Goal: Task Accomplishment & Management: Manage account settings

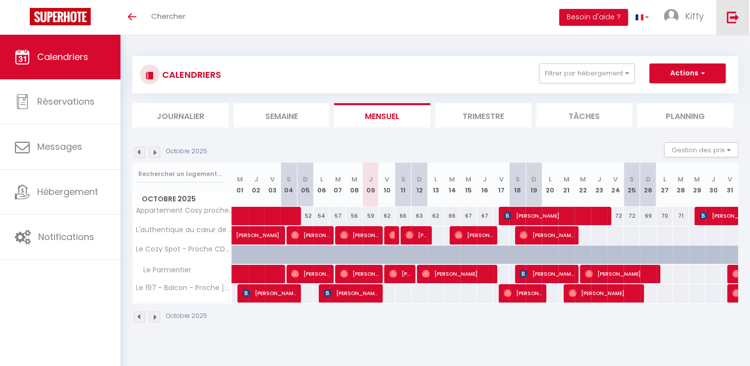
click at [725, 21] on link at bounding box center [732, 17] width 33 height 35
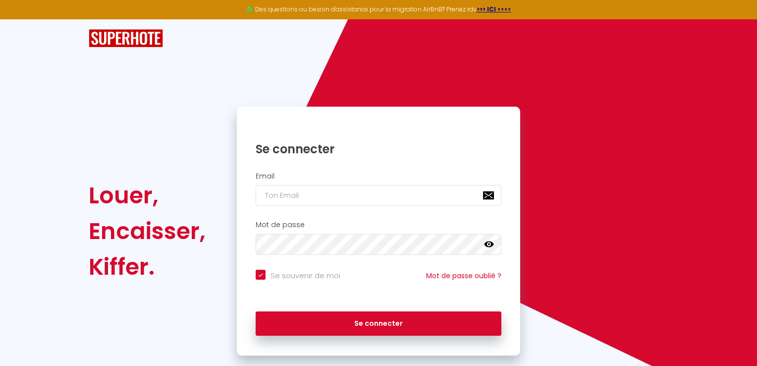
checkbox input "true"
type input "[EMAIL_ADDRESS][DOMAIN_NAME]"
checkbox input "true"
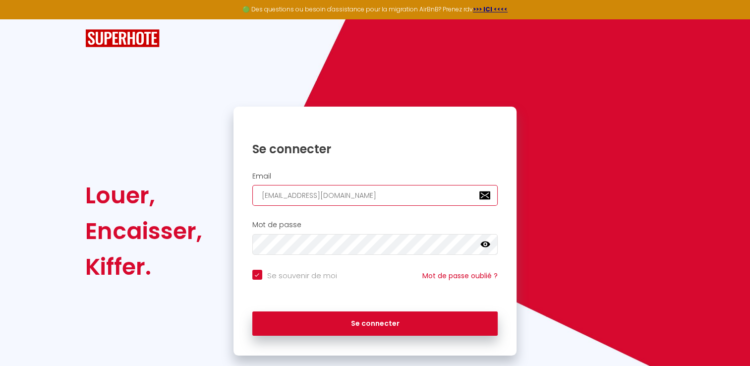
click at [386, 199] on input "[EMAIL_ADDRESS][DOMAIN_NAME]" at bounding box center [375, 195] width 246 height 21
type input "[EMAIL_ADDRESS][DOMAIN_NAME]"
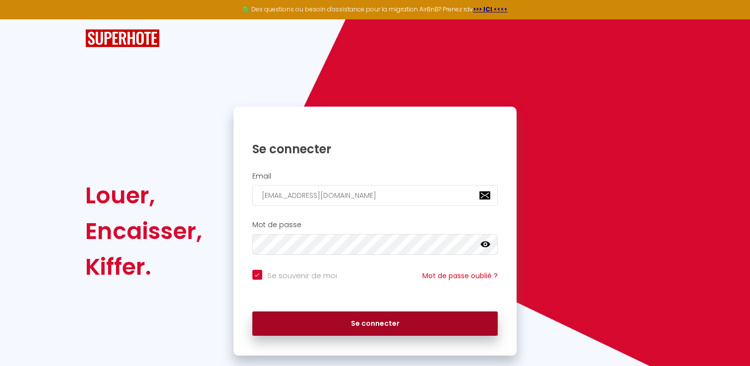
click at [296, 332] on button "Se connecter" at bounding box center [375, 323] width 246 height 25
checkbox input "true"
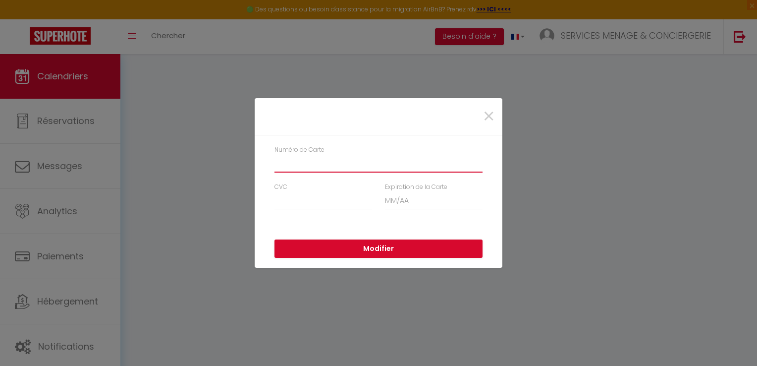
click at [340, 161] on input "Numéro de Carte" at bounding box center [378, 164] width 208 height 18
click at [486, 111] on span "×" at bounding box center [489, 117] width 12 height 30
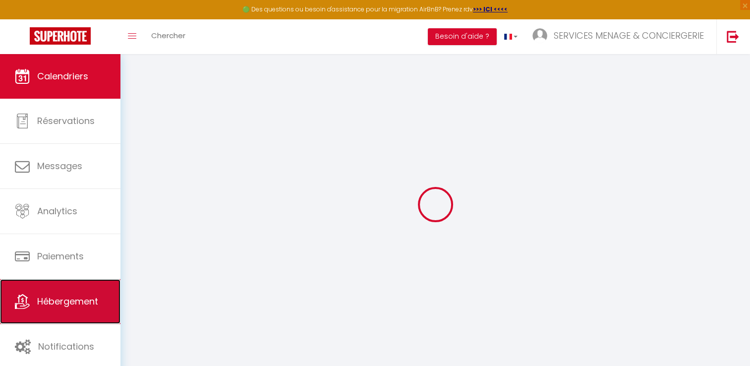
click at [47, 300] on span "Hébergement" at bounding box center [67, 301] width 61 height 12
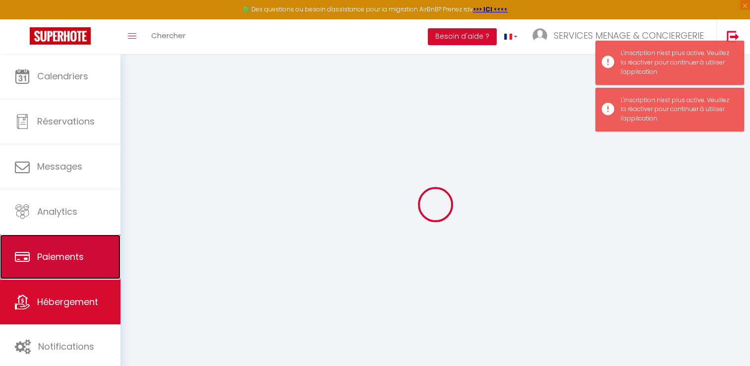
click at [81, 258] on span "Paiements" at bounding box center [60, 256] width 47 height 12
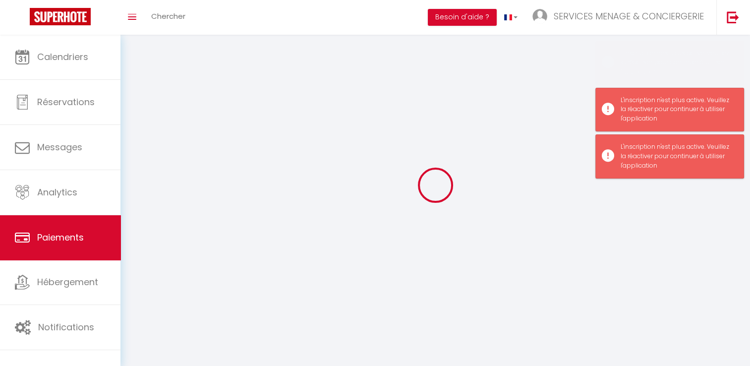
select select "2"
select select "0"
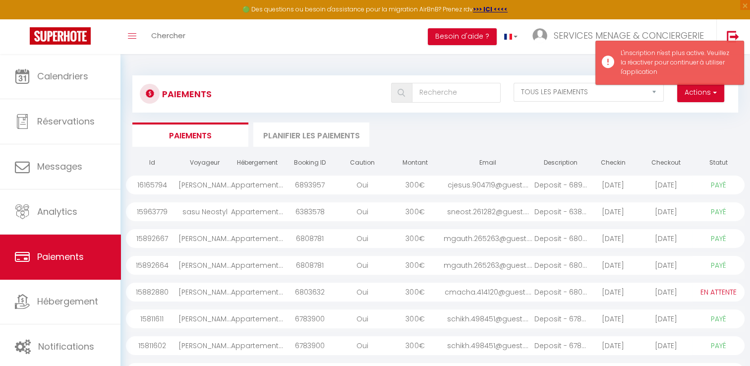
click at [343, 134] on li "Planifier les paiements" at bounding box center [311, 134] width 116 height 24
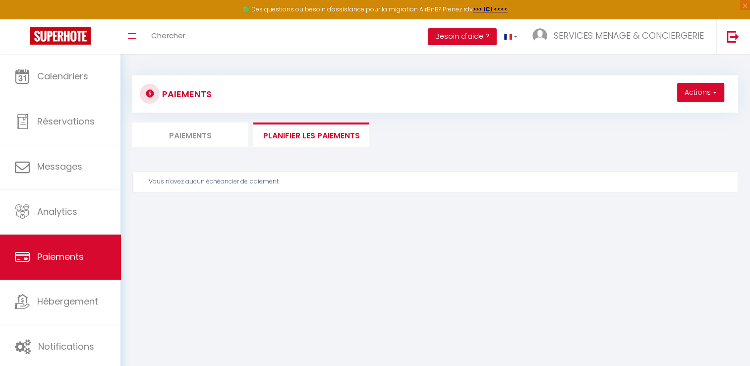
click at [167, 135] on li "Paiements" at bounding box center [190, 134] width 116 height 24
select select "0"
select select "2"
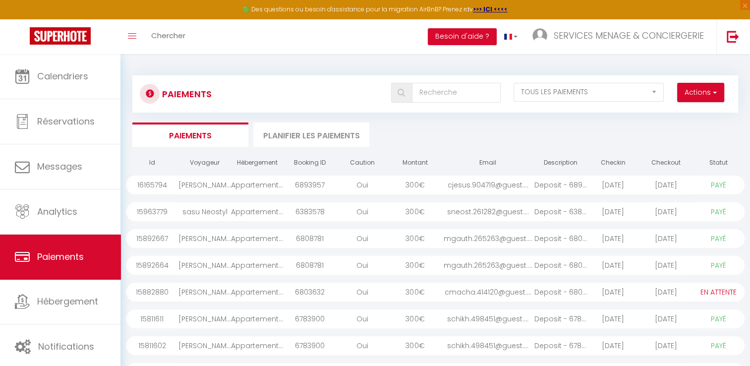
click at [307, 129] on li "Planifier les paiements" at bounding box center [311, 134] width 116 height 24
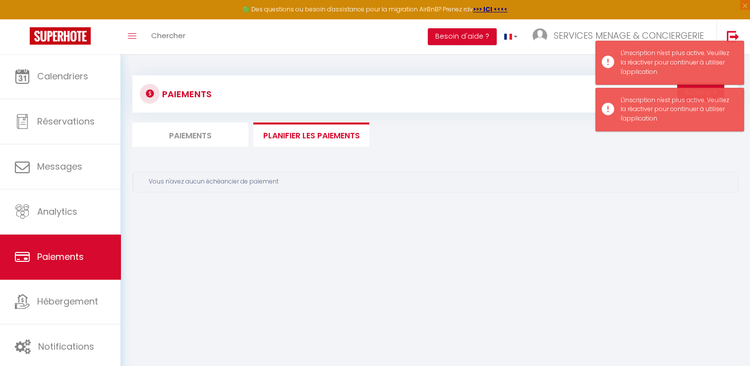
click at [221, 181] on div "Vous n'avez aucun échéancier de paiement" at bounding box center [439, 181] width 580 height 9
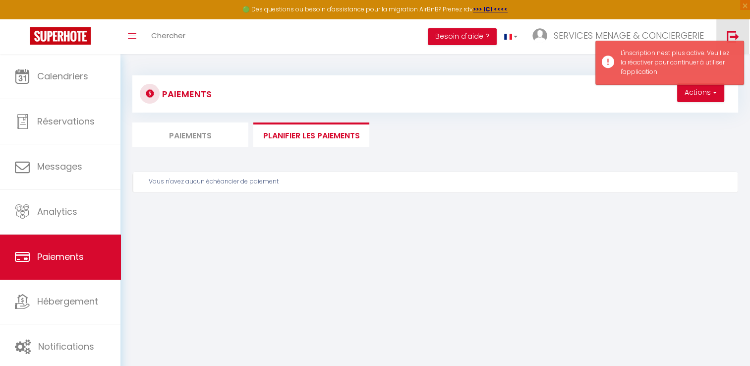
click at [737, 29] on link at bounding box center [732, 36] width 33 height 35
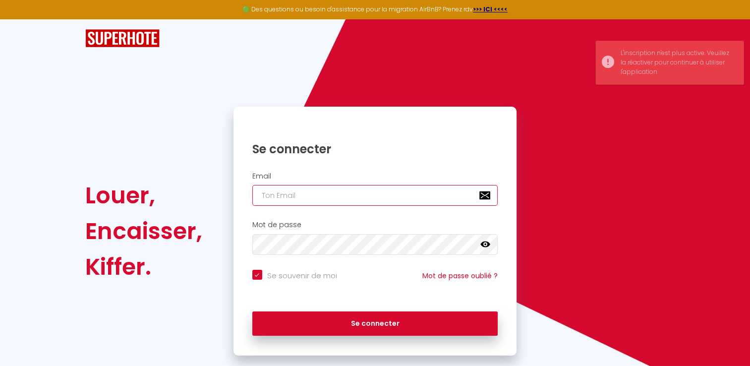
type input "[EMAIL_ADDRESS][DOMAIN_NAME]"
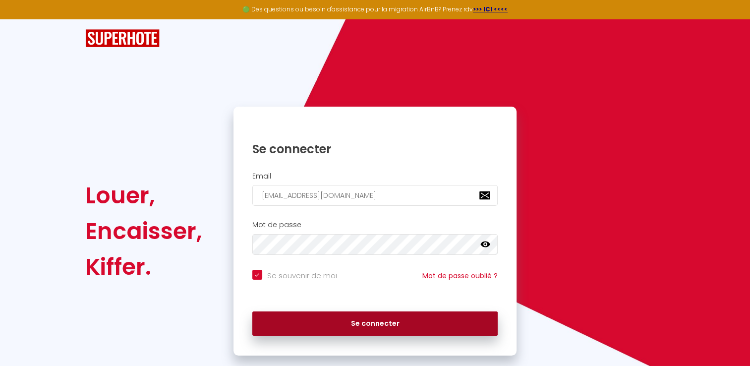
click at [335, 327] on button "Se connecter" at bounding box center [375, 323] width 246 height 25
checkbox input "true"
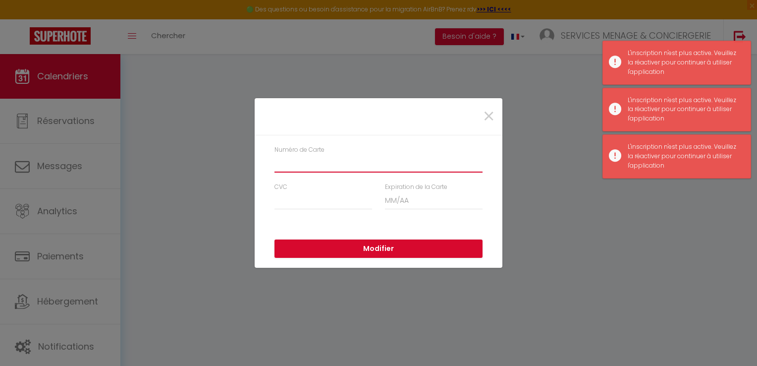
click at [339, 163] on input "Numéro de Carte" at bounding box center [378, 164] width 208 height 18
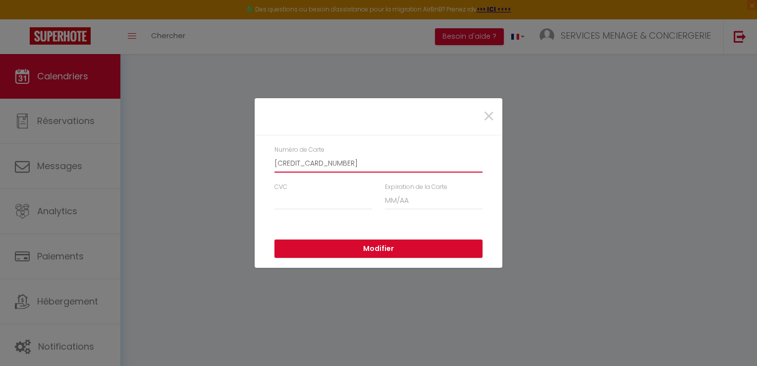
type input "[CREDIT_CARD_NUMBER]"
click at [487, 191] on div "Expiration de la Carte" at bounding box center [433, 200] width 110 height 37
click at [330, 190] on div "CVC" at bounding box center [323, 195] width 98 height 27
click at [324, 199] on input "CVC" at bounding box center [323, 201] width 98 height 18
type input "777"
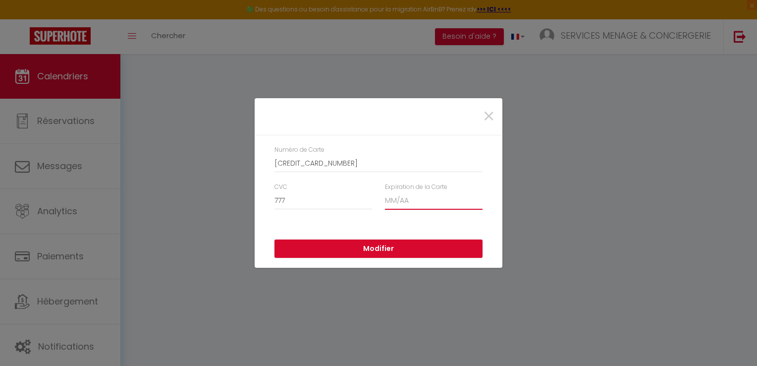
click at [412, 203] on input "Expiration de la Carte" at bounding box center [434, 201] width 98 height 18
type input "11 / 27"
click at [388, 243] on button "Modifier" at bounding box center [378, 248] width 208 height 19
click at [495, 115] on div "×" at bounding box center [379, 117] width 246 height 22
click at [490, 111] on span "×" at bounding box center [489, 117] width 12 height 30
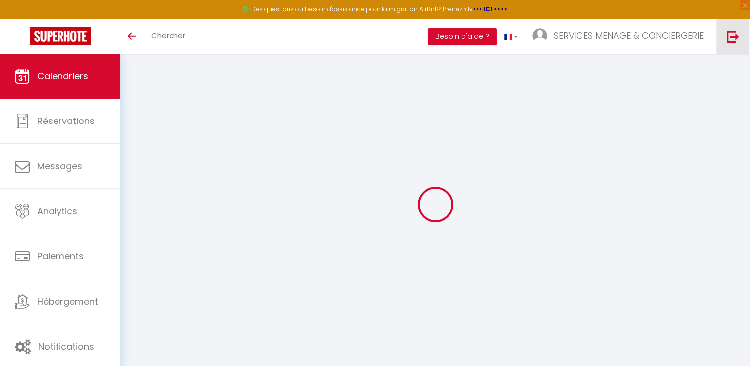
click at [733, 47] on link at bounding box center [732, 36] width 33 height 35
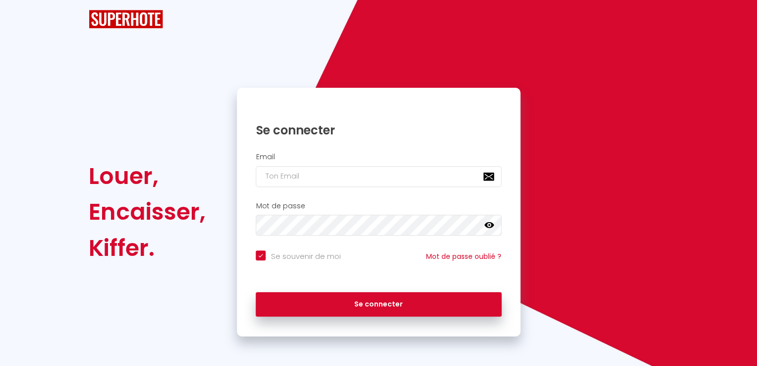
checkbox input "true"
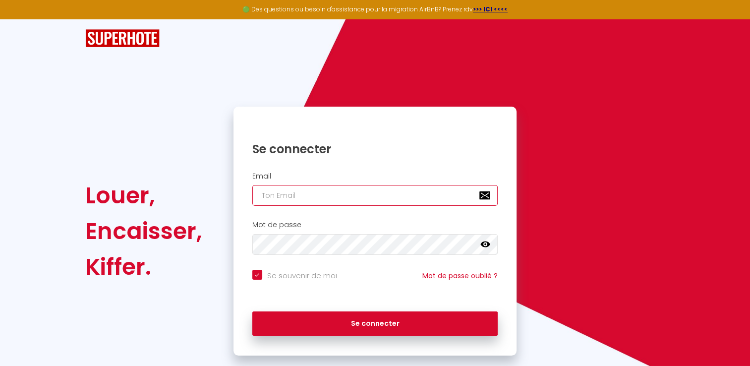
type input "[EMAIL_ADDRESS][DOMAIN_NAME]"
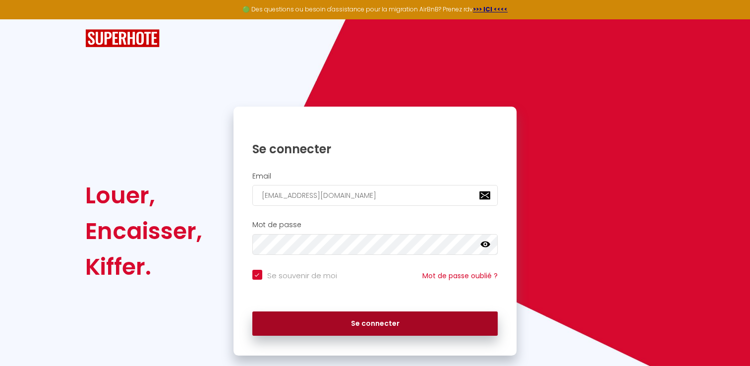
click at [372, 327] on button "Se connecter" at bounding box center [375, 323] width 246 height 25
checkbox input "true"
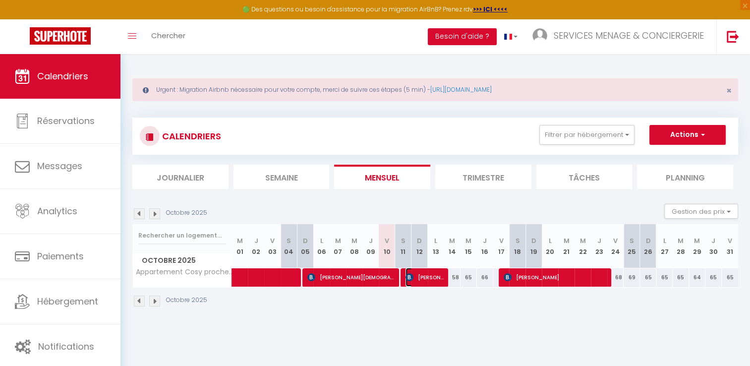
click at [428, 275] on span "Ines Bounouara" at bounding box center [424, 277] width 38 height 19
select select "OK"
select select "KO"
select select "0"
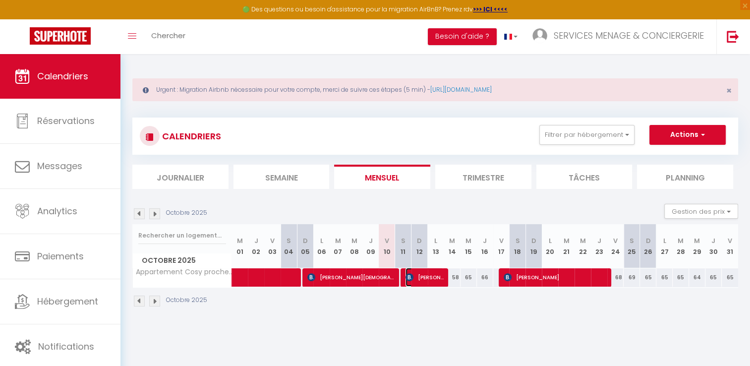
select select "1"
select select
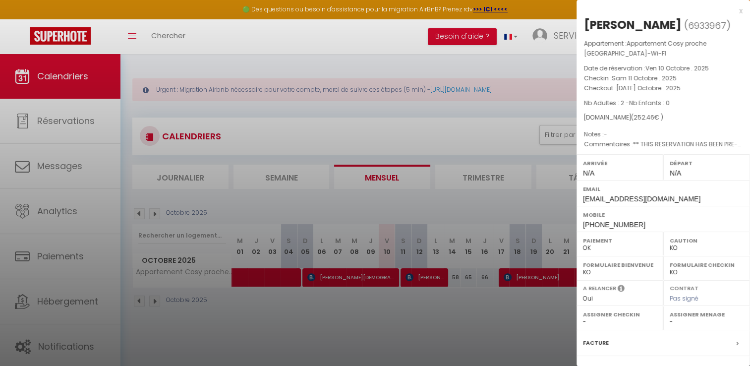
click at [421, 278] on div at bounding box center [375, 183] width 750 height 366
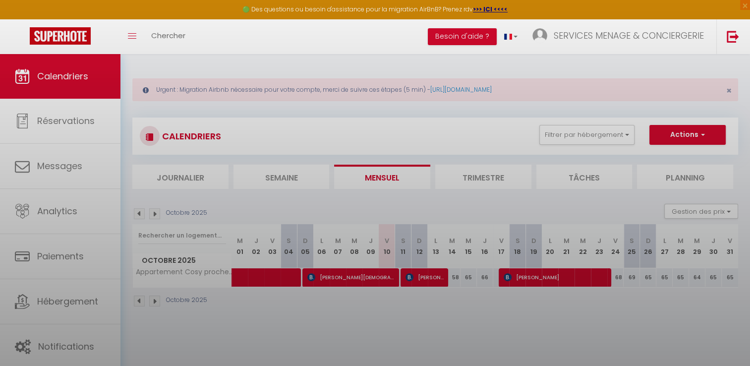
click at [421, 278] on div at bounding box center [375, 183] width 750 height 366
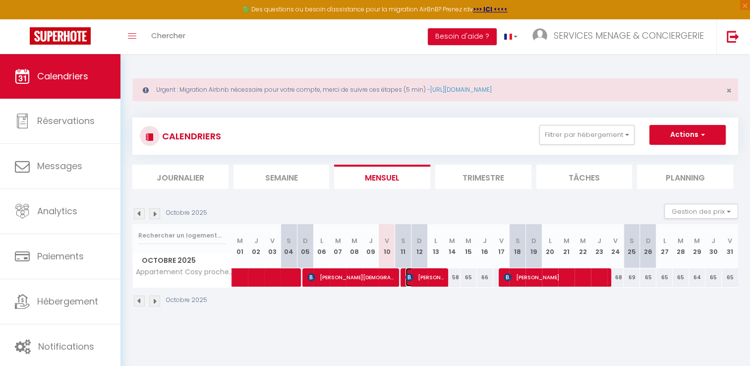
click at [421, 278] on span "Ines Bounouara" at bounding box center [424, 277] width 38 height 19
click at [0, 0] on div at bounding box center [0, 0] width 0 height 0
click at [421, 278] on span "Ines Bounouara" at bounding box center [424, 277] width 38 height 19
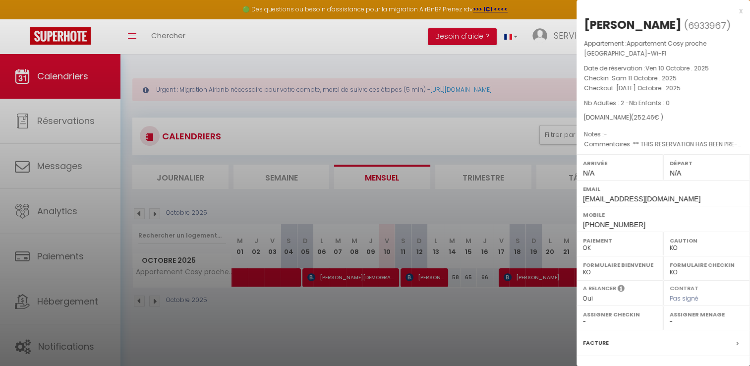
click at [474, 131] on div at bounding box center [375, 183] width 750 height 366
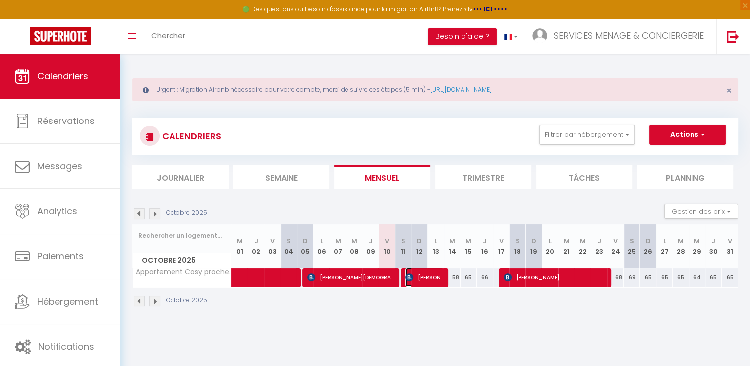
click at [422, 274] on span "Ines Bounouara" at bounding box center [424, 277] width 38 height 19
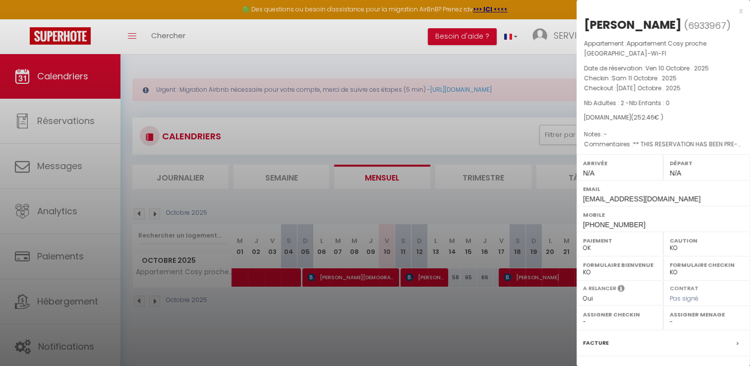
click at [298, 136] on div at bounding box center [375, 183] width 750 height 366
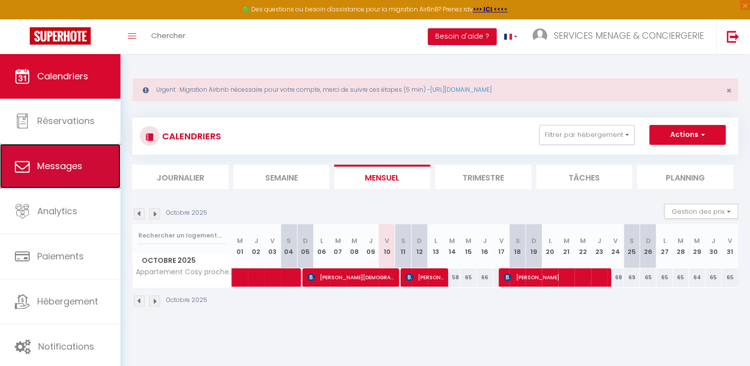
click at [73, 161] on span "Messages" at bounding box center [59, 166] width 45 height 12
select select "message"
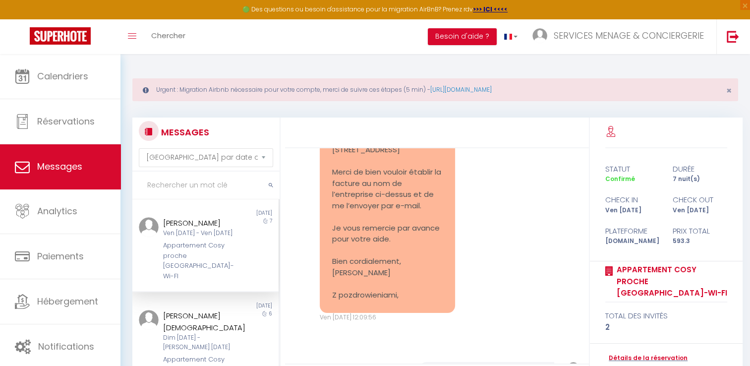
scroll to position [284, 0]
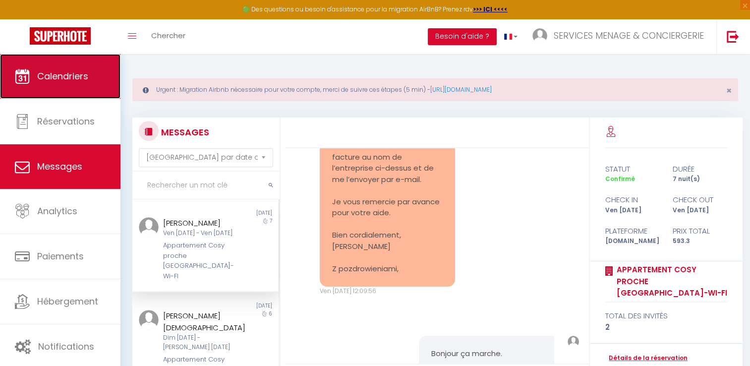
click at [60, 80] on span "Calendriers" at bounding box center [62, 76] width 51 height 12
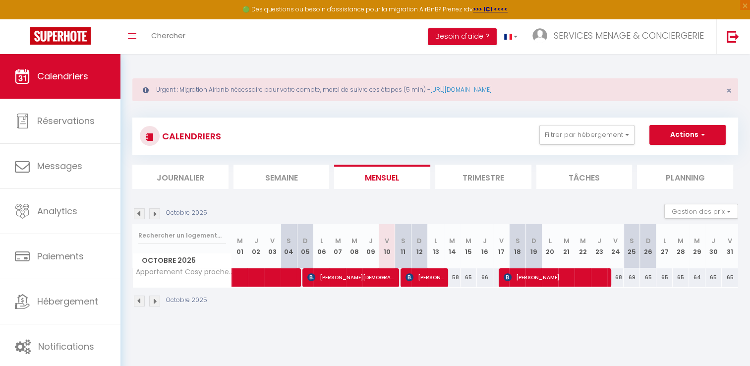
click at [142, 213] on img at bounding box center [139, 213] width 11 height 11
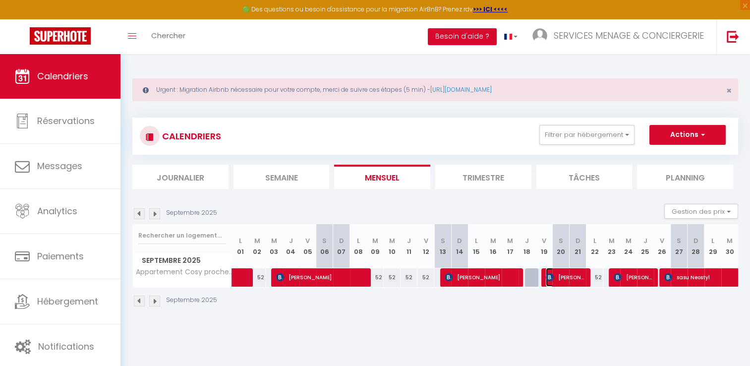
click at [569, 278] on span "[PERSON_NAME] Chikh" at bounding box center [564, 277] width 39 height 19
select select "OK"
select select "0"
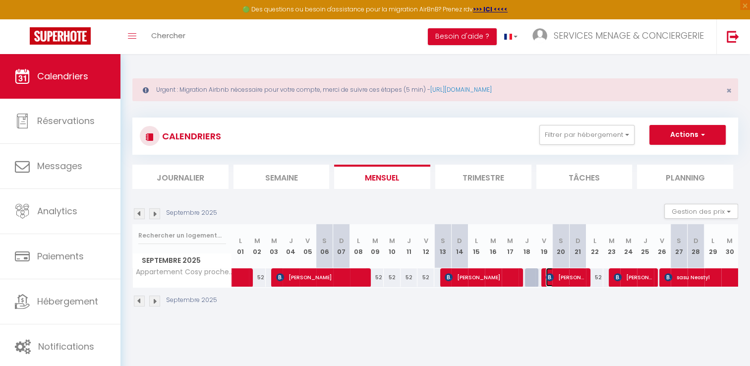
select select "1"
select select
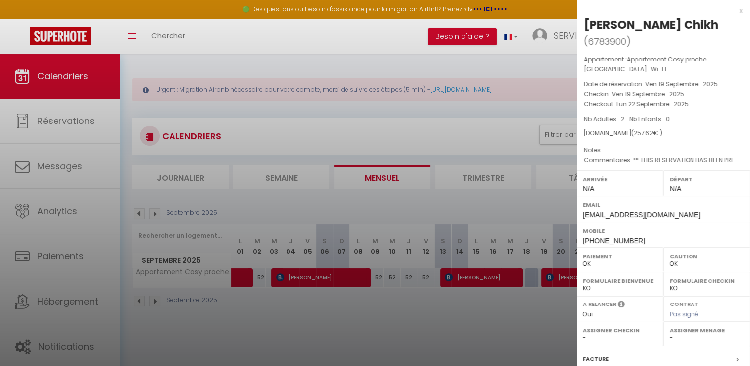
click at [523, 318] on div at bounding box center [375, 183] width 750 height 366
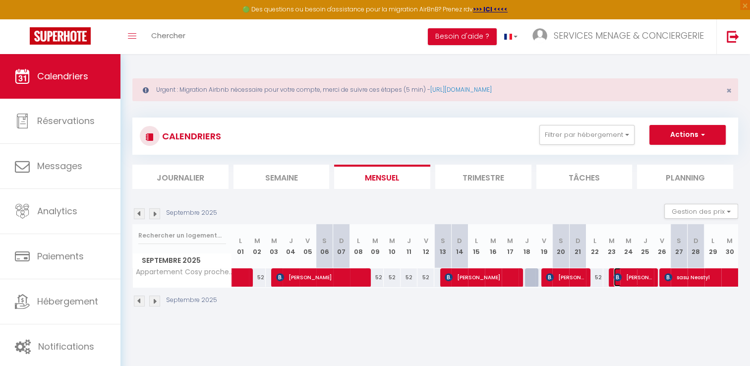
click at [643, 279] on span "[PERSON_NAME]" at bounding box center [632, 277] width 39 height 19
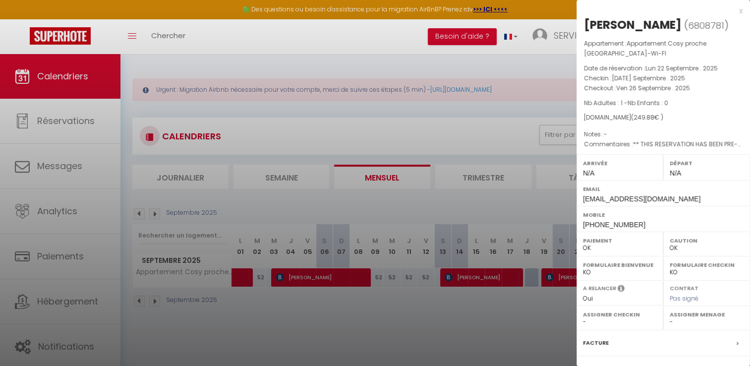
click at [520, 318] on div at bounding box center [375, 183] width 750 height 366
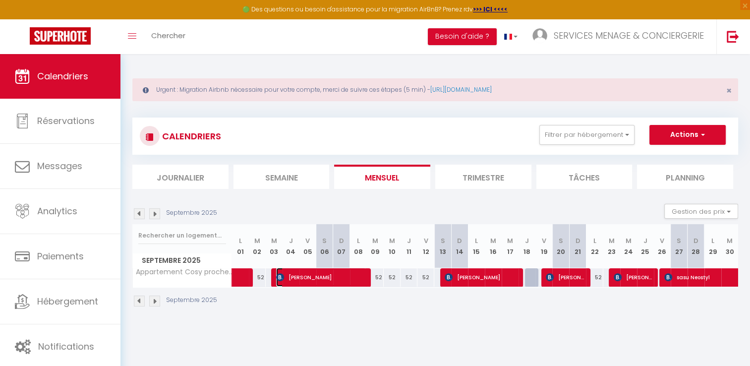
click at [318, 281] on span "Gerd Vogler" at bounding box center [321, 277] width 90 height 19
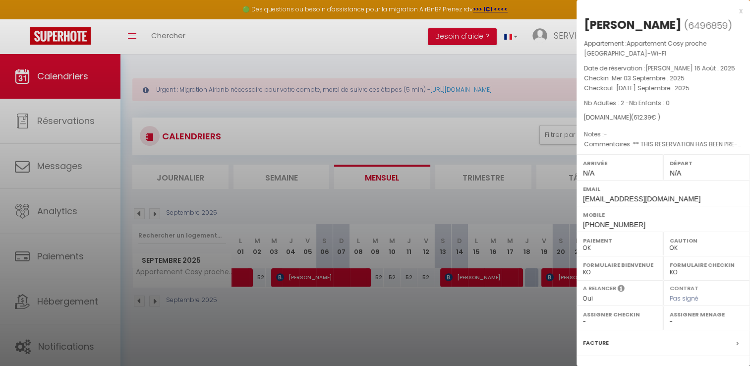
click at [392, 288] on div at bounding box center [375, 183] width 750 height 366
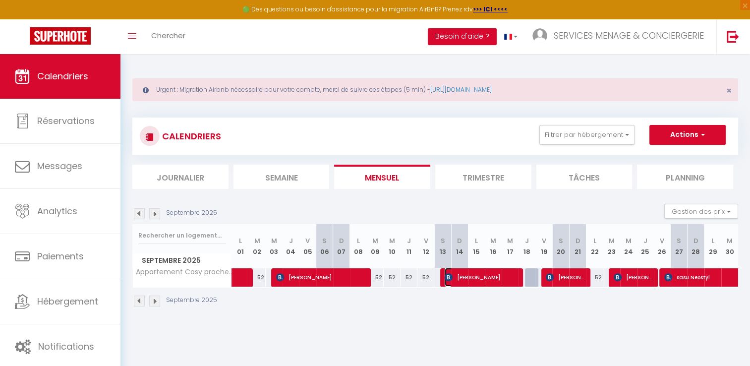
click at [489, 278] on span "[PERSON_NAME]" at bounding box center [480, 277] width 73 height 19
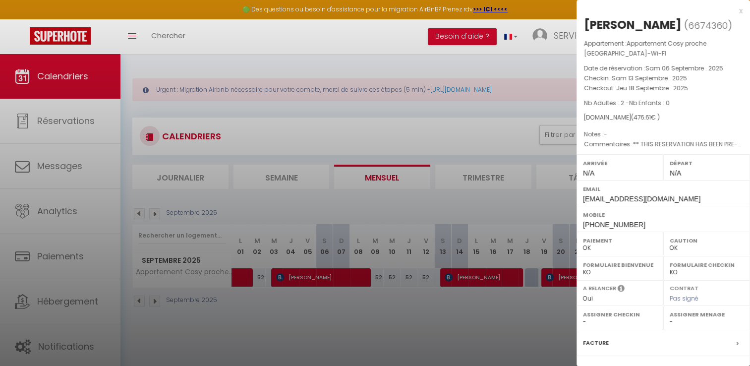
click at [361, 324] on div at bounding box center [375, 183] width 750 height 366
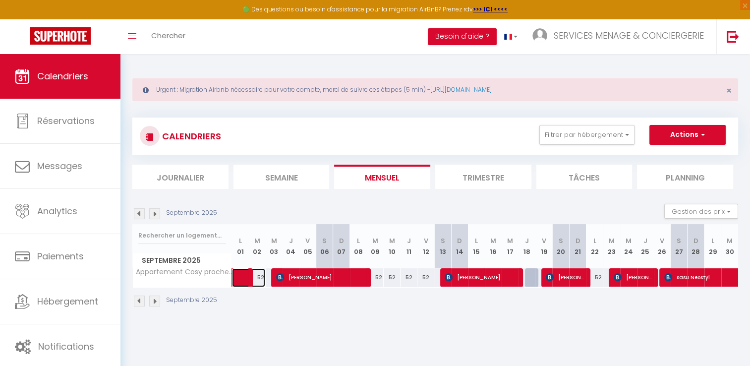
click at [236, 271] on link at bounding box center [240, 277] width 17 height 19
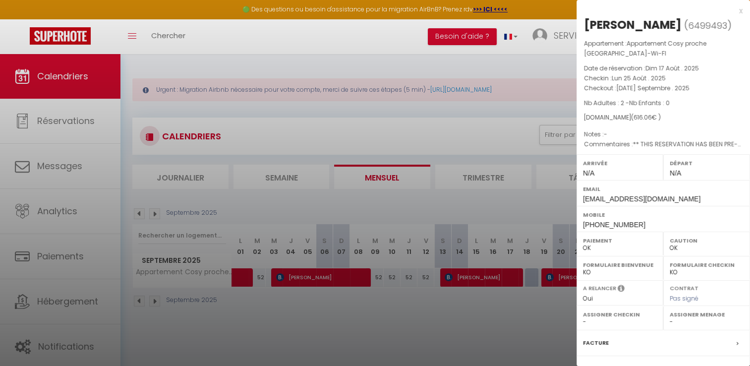
click at [334, 348] on div at bounding box center [375, 183] width 750 height 366
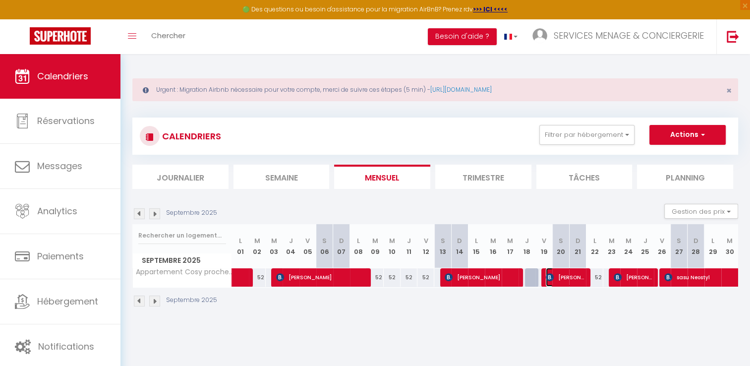
click at [583, 277] on span "[PERSON_NAME] Chikh" at bounding box center [564, 277] width 39 height 19
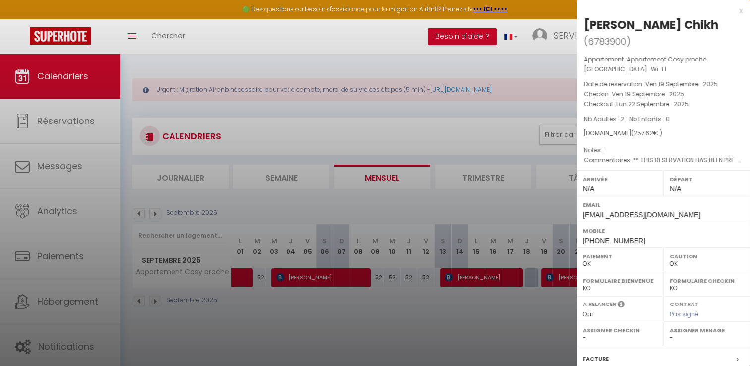
click at [520, 308] on div at bounding box center [375, 183] width 750 height 366
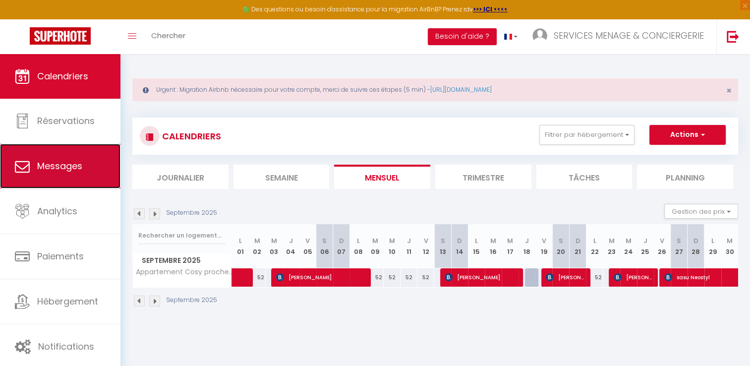
click at [92, 173] on link "Messages" at bounding box center [60, 166] width 120 height 45
select select "message"
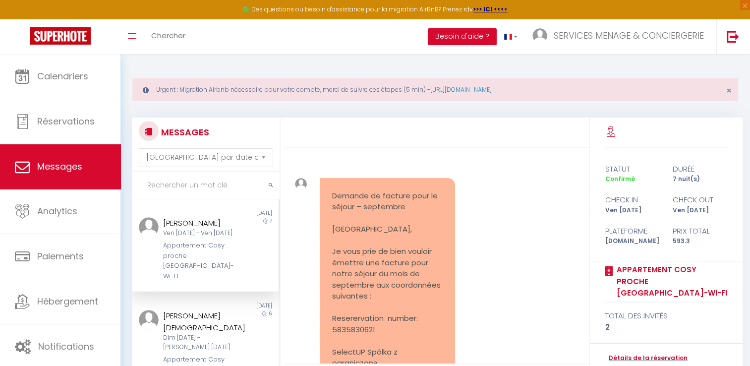
scroll to position [2273, 0]
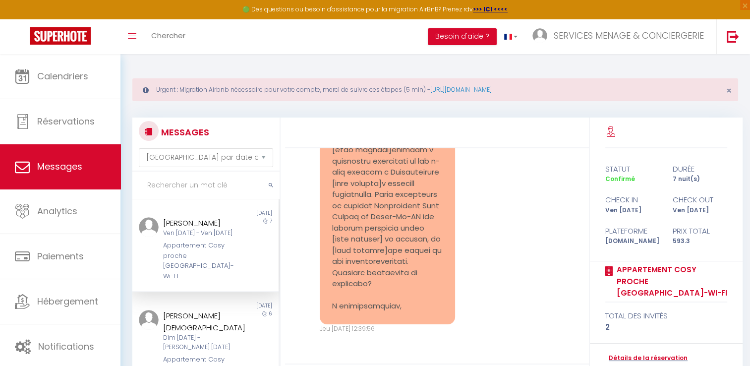
click at [186, 237] on div "Ven 17 Oct - Ven 24 Oct" at bounding box center [199, 232] width 72 height 9
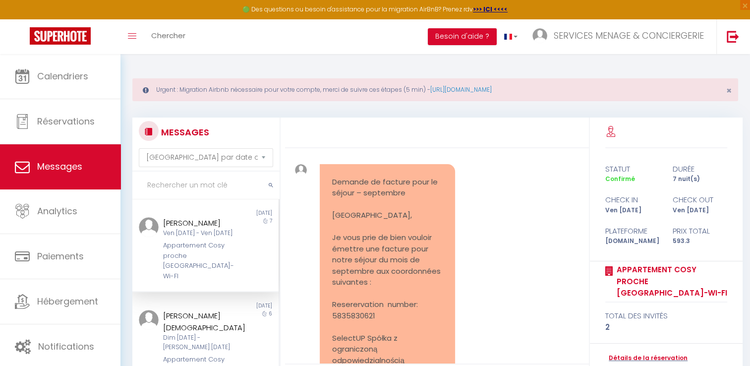
scroll to position [0, 0]
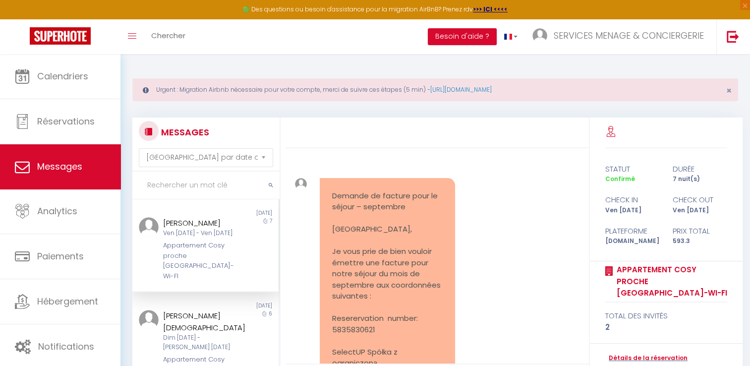
click at [320, 137] on div at bounding box center [437, 132] width 304 height 31
click at [292, 110] on div "MESSAGES Trier par date de réservation Trier par date de message Non lu 1 day a…" at bounding box center [434, 301] width 605 height 387
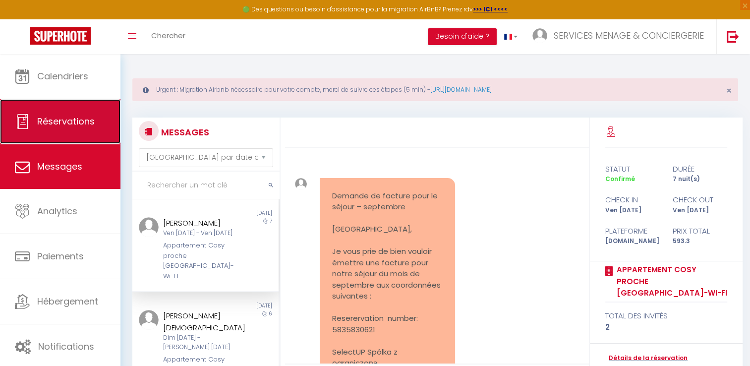
click at [80, 130] on link "Réservations" at bounding box center [60, 121] width 120 height 45
select select "not_cancelled"
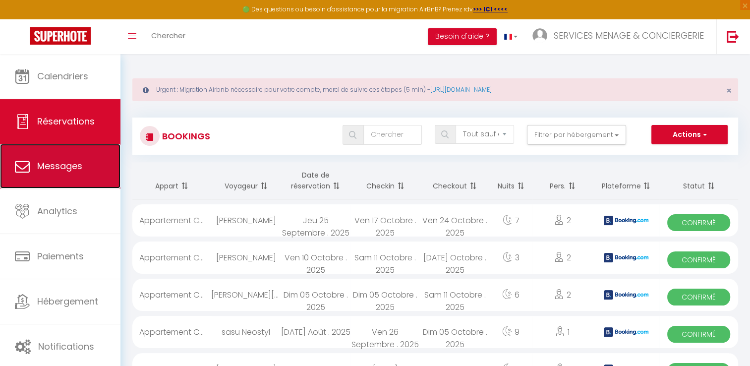
click at [50, 171] on span "Messages" at bounding box center [59, 166] width 45 height 12
select select "message"
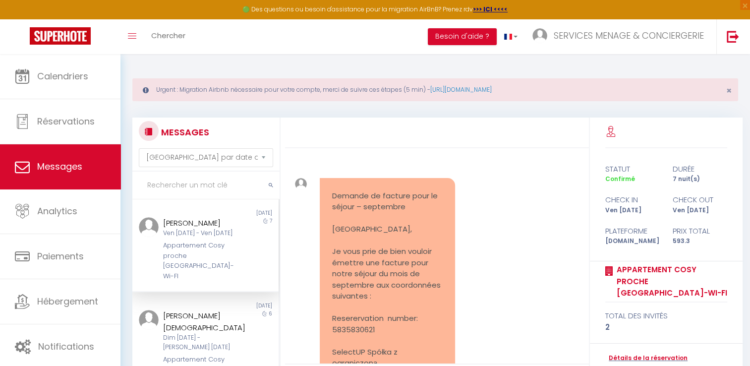
scroll to position [2273, 0]
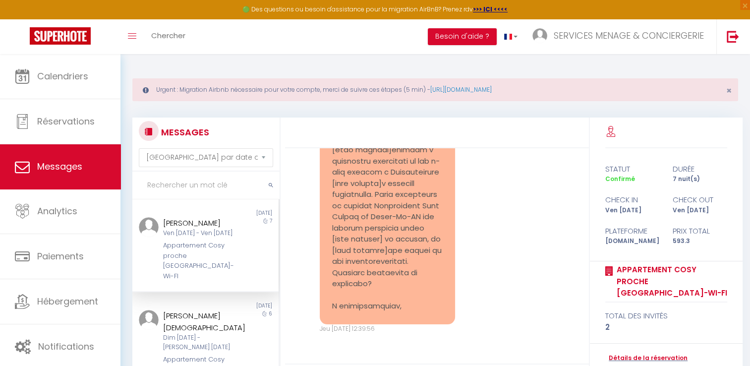
click at [162, 109] on div "MESSAGES Trier par date de réservation Trier par date de message Non lu 1 day a…" at bounding box center [434, 301] width 605 height 387
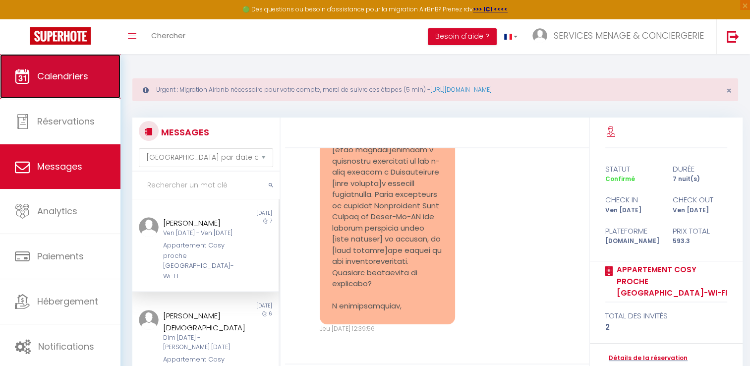
click at [77, 76] on span "Calendriers" at bounding box center [62, 76] width 51 height 12
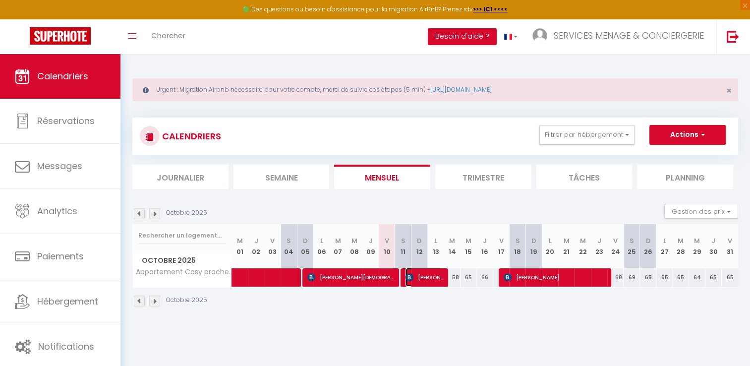
click at [433, 274] on span "Ines Bounouara" at bounding box center [424, 277] width 38 height 19
select select "OK"
select select "KO"
select select "0"
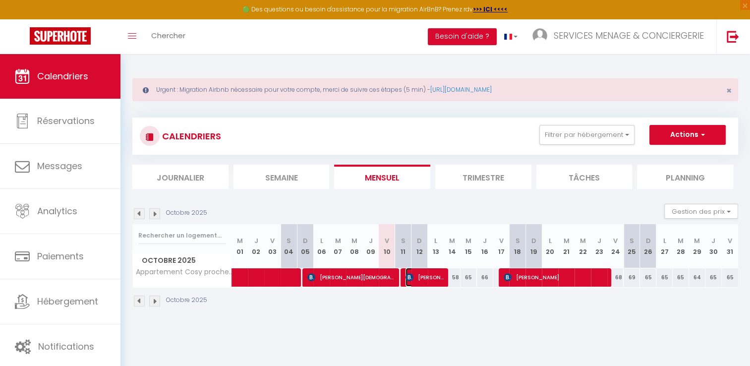
select select "1"
select select
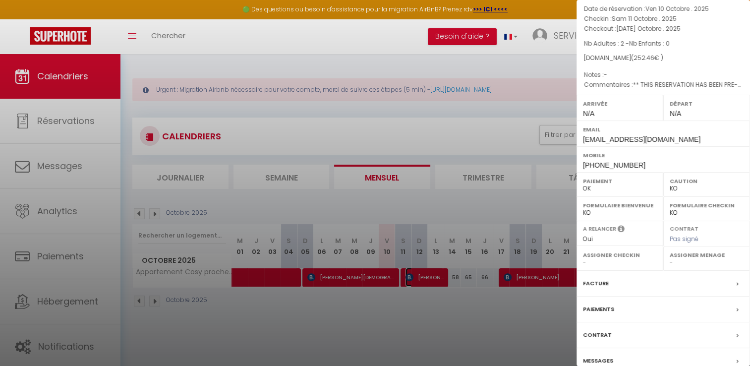
scroll to position [104, 0]
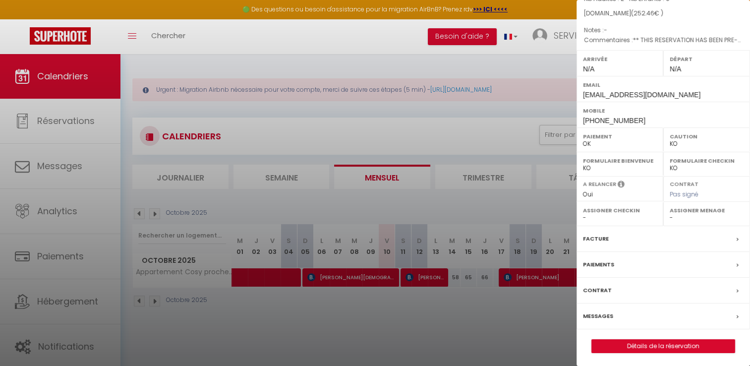
click at [559, 340] on div at bounding box center [375, 183] width 750 height 366
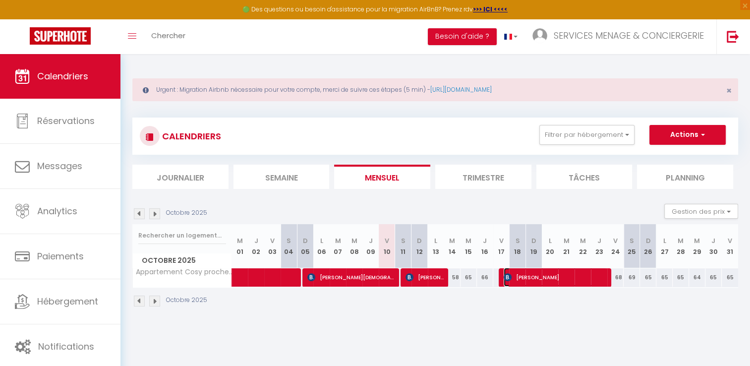
click at [552, 274] on span "[PERSON_NAME]" at bounding box center [555, 277] width 104 height 19
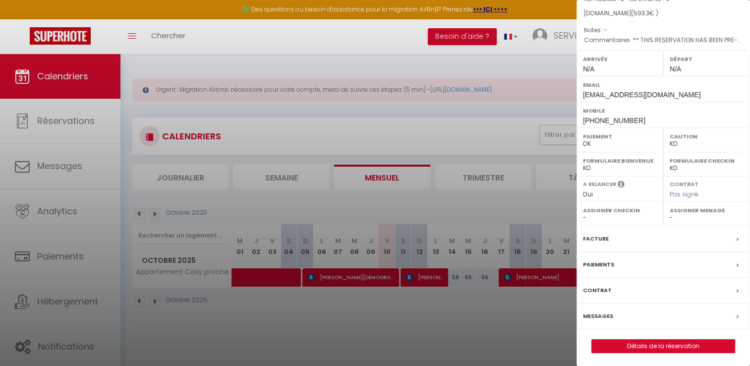
click at [606, 263] on label "Paiements" at bounding box center [598, 264] width 31 height 10
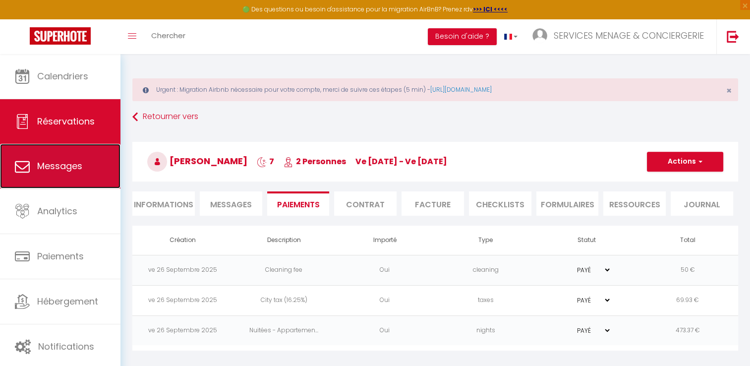
click at [84, 167] on link "Messages" at bounding box center [60, 166] width 120 height 45
select select "message"
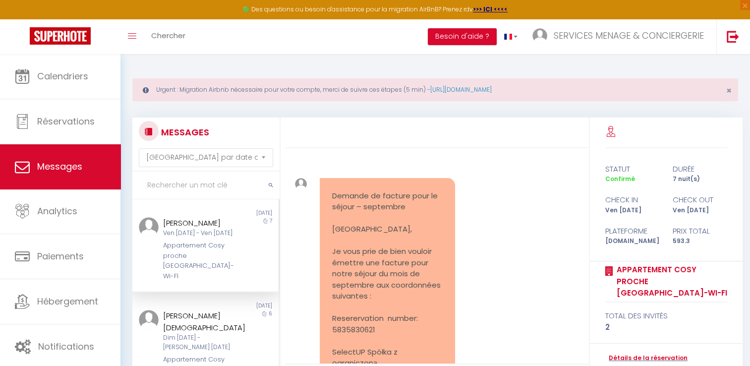
scroll to position [2273, 0]
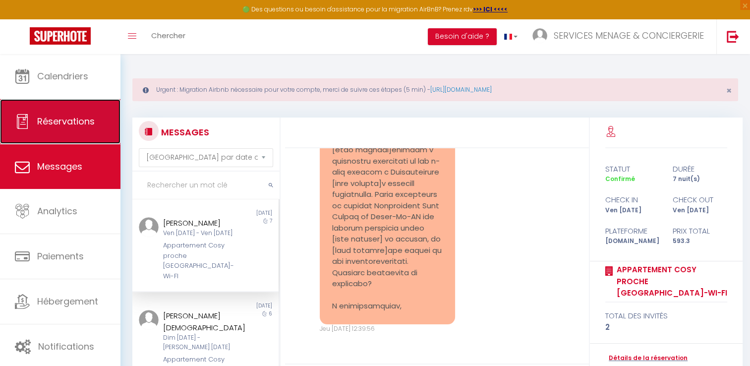
click at [65, 112] on link "Réservations" at bounding box center [60, 121] width 120 height 45
select select "not_cancelled"
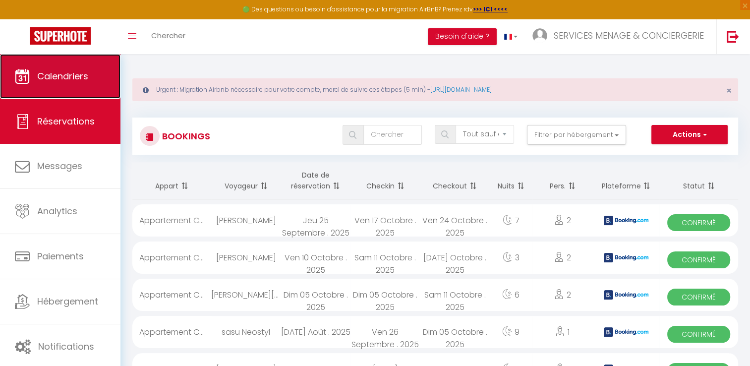
click at [65, 78] on span "Calendriers" at bounding box center [62, 76] width 51 height 12
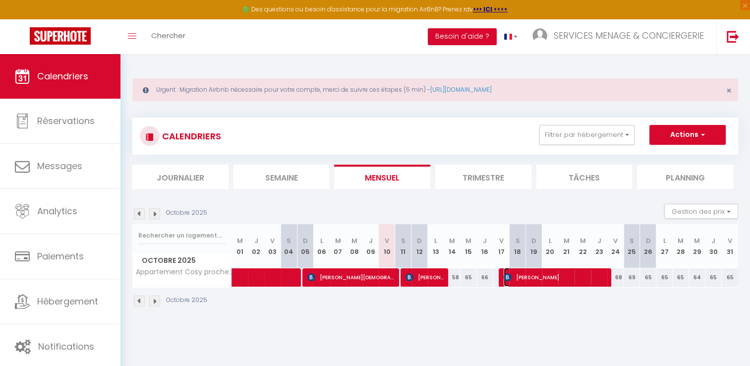
click at [523, 278] on span "[PERSON_NAME]" at bounding box center [555, 277] width 104 height 19
select select "OK"
select select "KO"
select select "0"
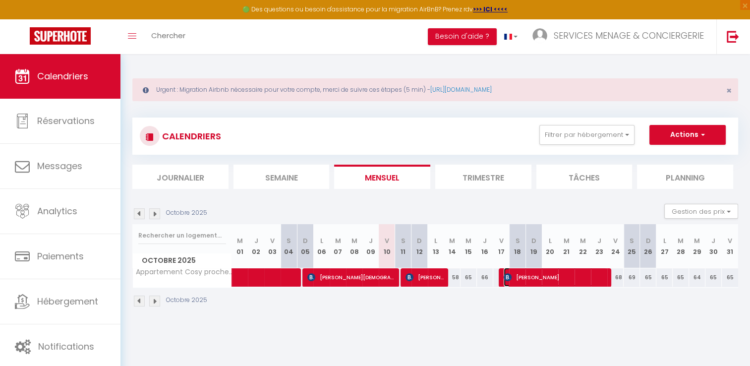
select select "1"
select select
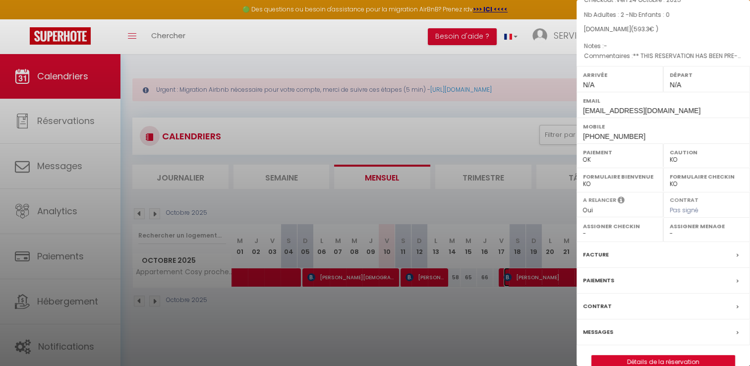
scroll to position [104, 0]
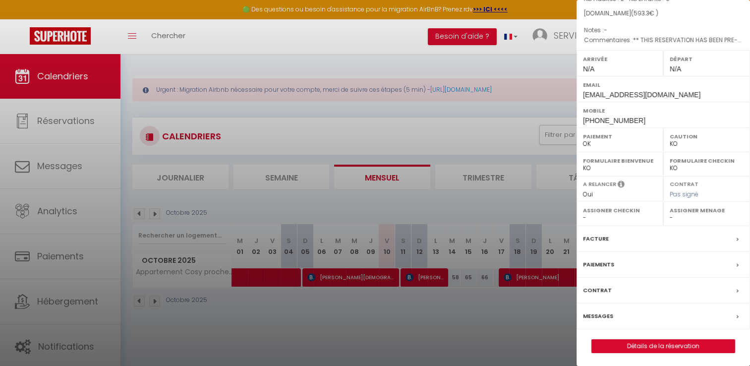
click at [605, 239] on label "Facture" at bounding box center [596, 238] width 26 height 10
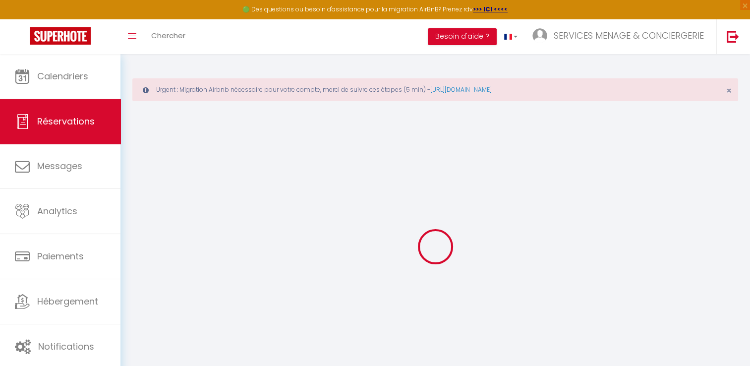
select select "cleaning"
select select "taxes"
select select
checkbox input "false"
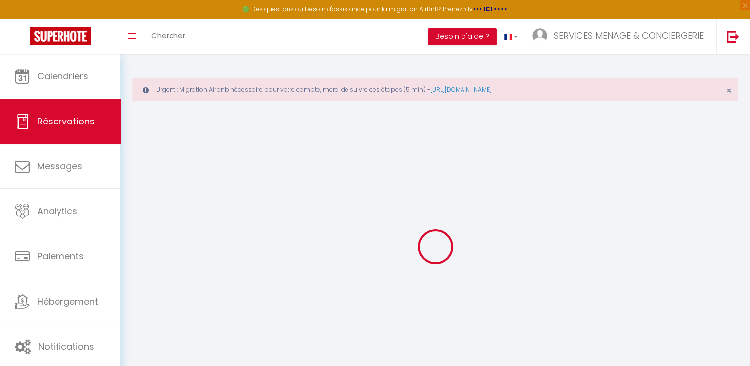
type textarea "** THIS RESERVATION HAS BEEN PRE-PAID ** I am travelling for business and I may…"
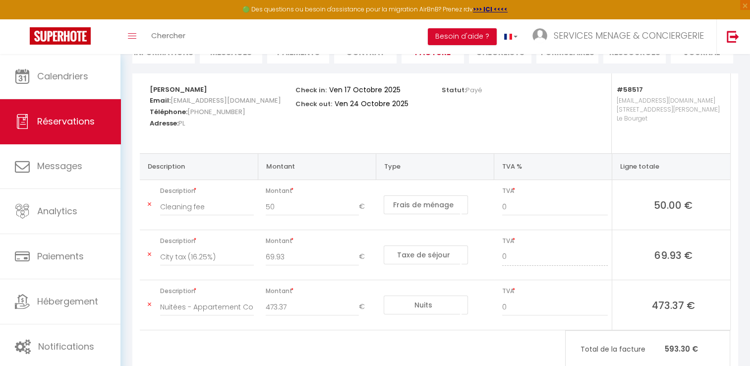
scroll to position [182, 0]
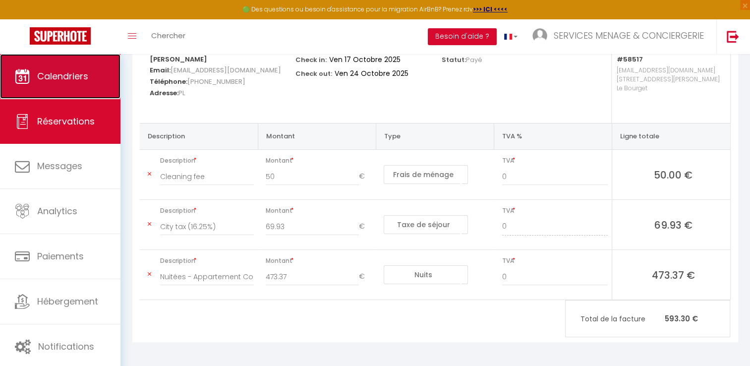
click at [69, 86] on link "Calendriers" at bounding box center [60, 76] width 120 height 45
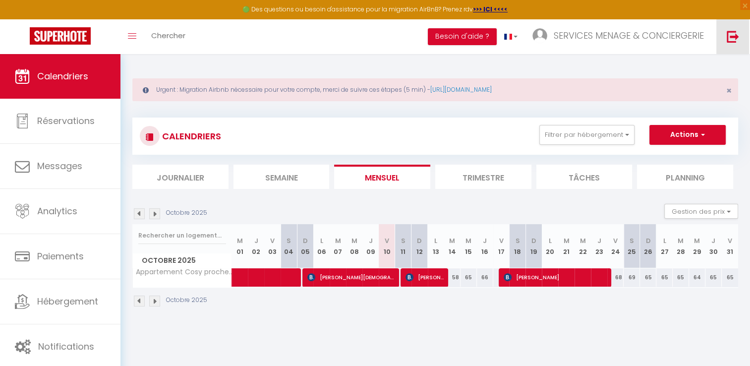
click at [737, 40] on img at bounding box center [732, 36] width 12 height 12
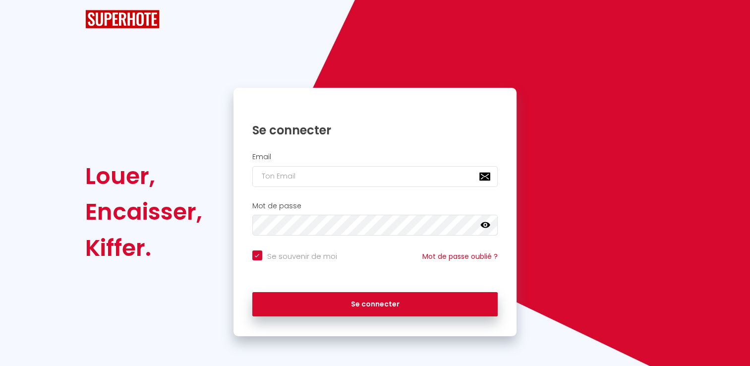
checkbox input "true"
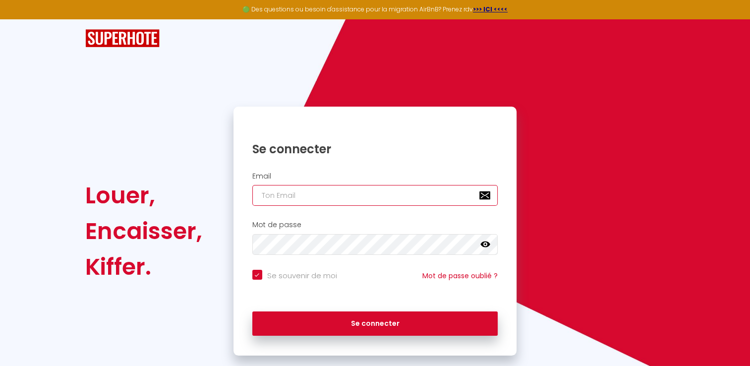
type input "[EMAIL_ADDRESS][DOMAIN_NAME]"
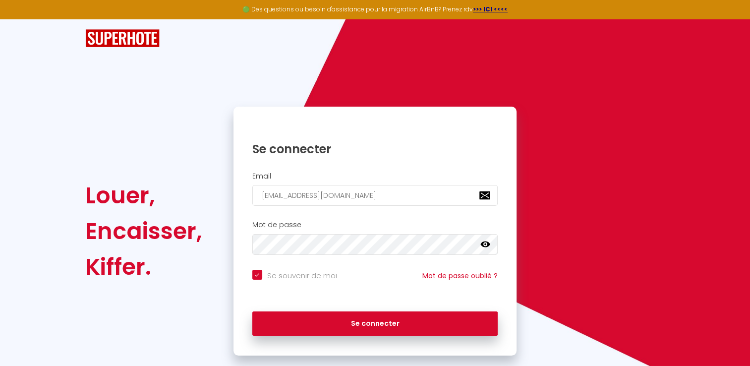
checkbox input "true"
click at [355, 192] on input "[EMAIL_ADDRESS][DOMAIN_NAME]" at bounding box center [375, 195] width 246 height 21
type input "[EMAIL_ADDRESS][DOMAIN_NAME]"
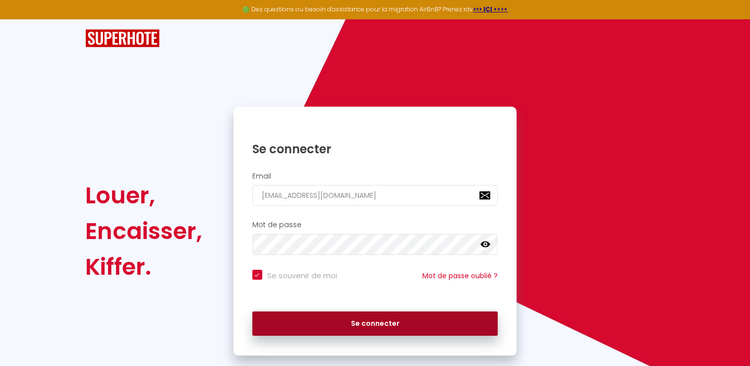
click at [330, 326] on button "Se connecter" at bounding box center [375, 323] width 246 height 25
checkbox input "true"
